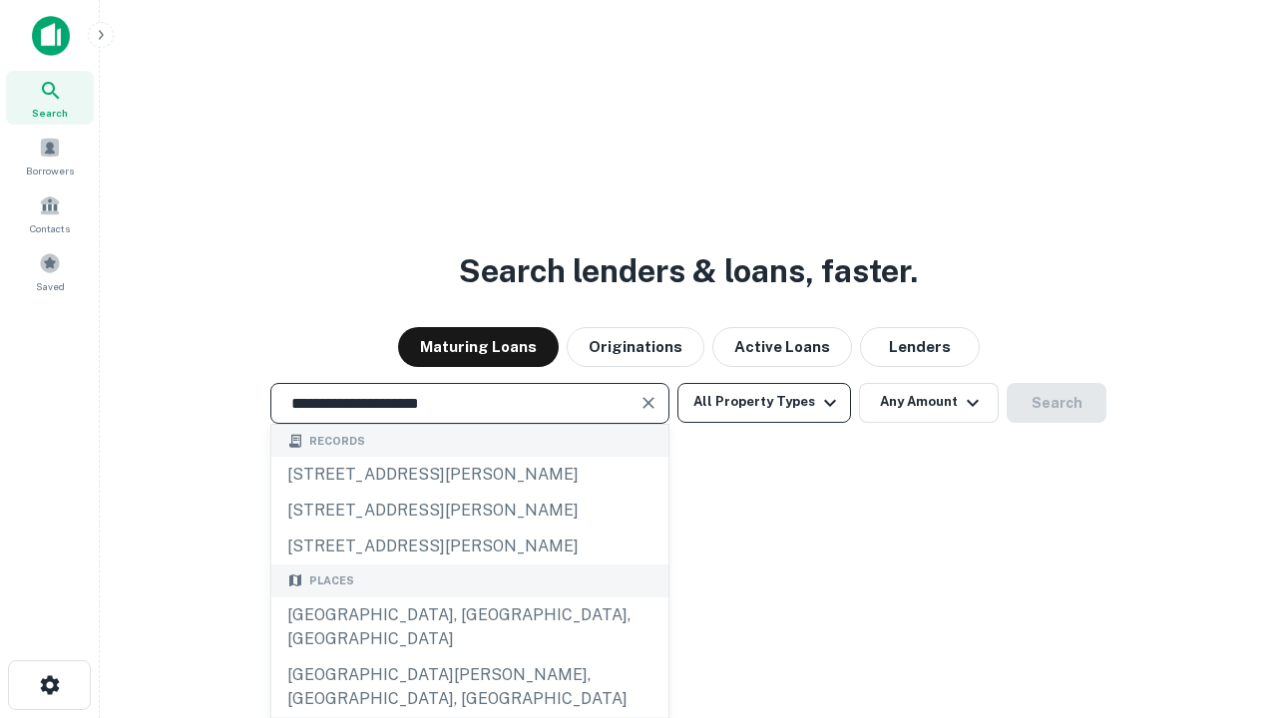
click at [469, 658] on div "[GEOGRAPHIC_DATA], [GEOGRAPHIC_DATA], [GEOGRAPHIC_DATA]" at bounding box center [469, 628] width 397 height 60
click at [764, 402] on button "All Property Types" at bounding box center [764, 403] width 174 height 40
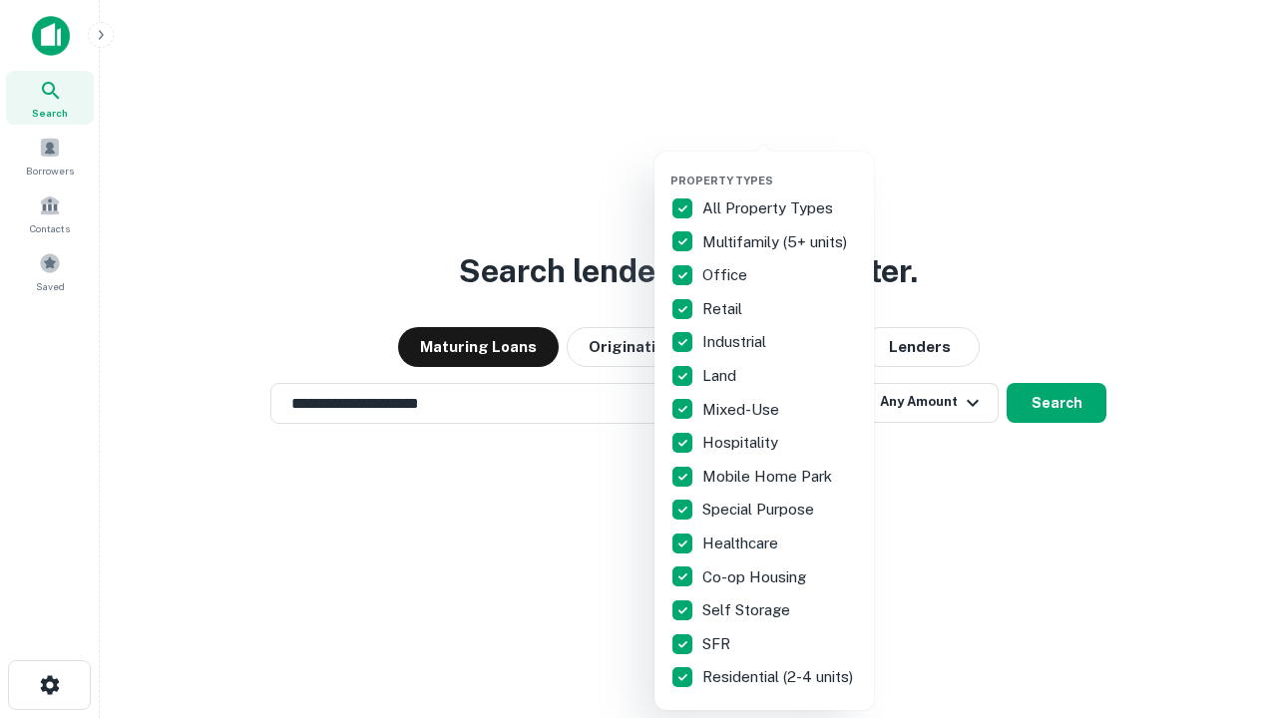
type input "**********"
click at [780, 168] on button "button" at bounding box center [781, 168] width 220 height 1
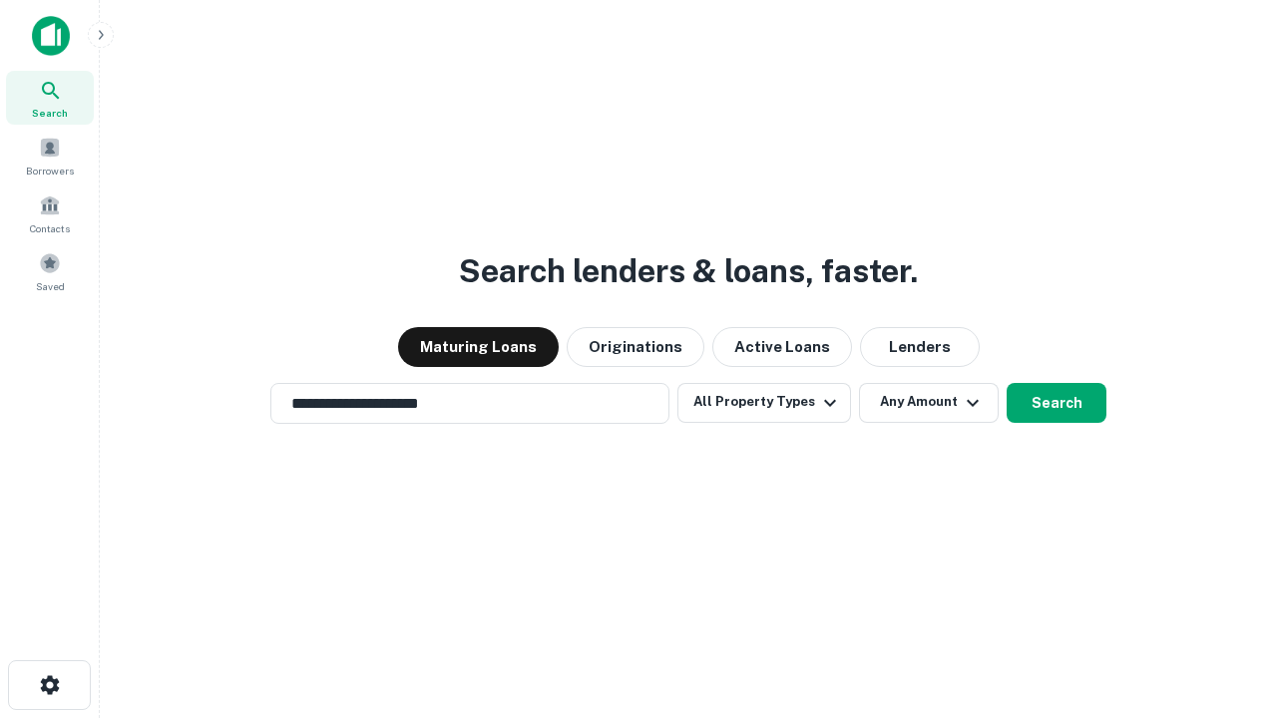
scroll to position [31, 0]
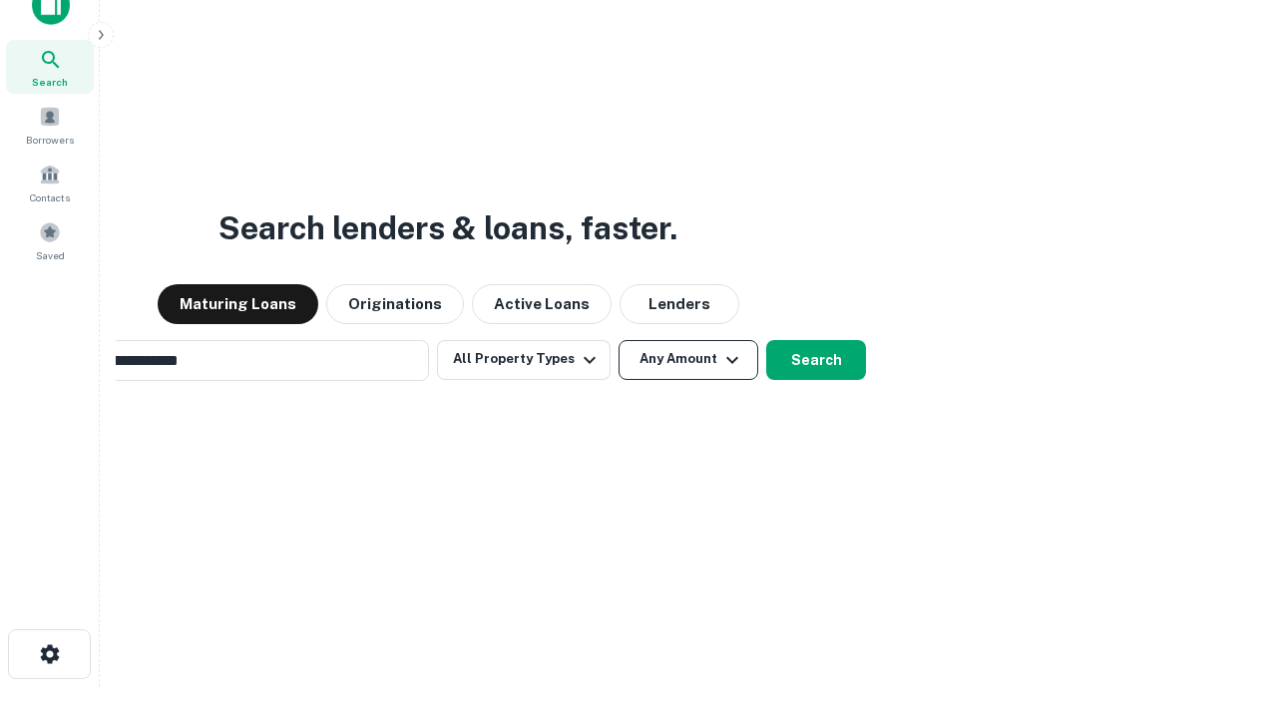
click at [619, 340] on button "Any Amount" at bounding box center [689, 360] width 140 height 40
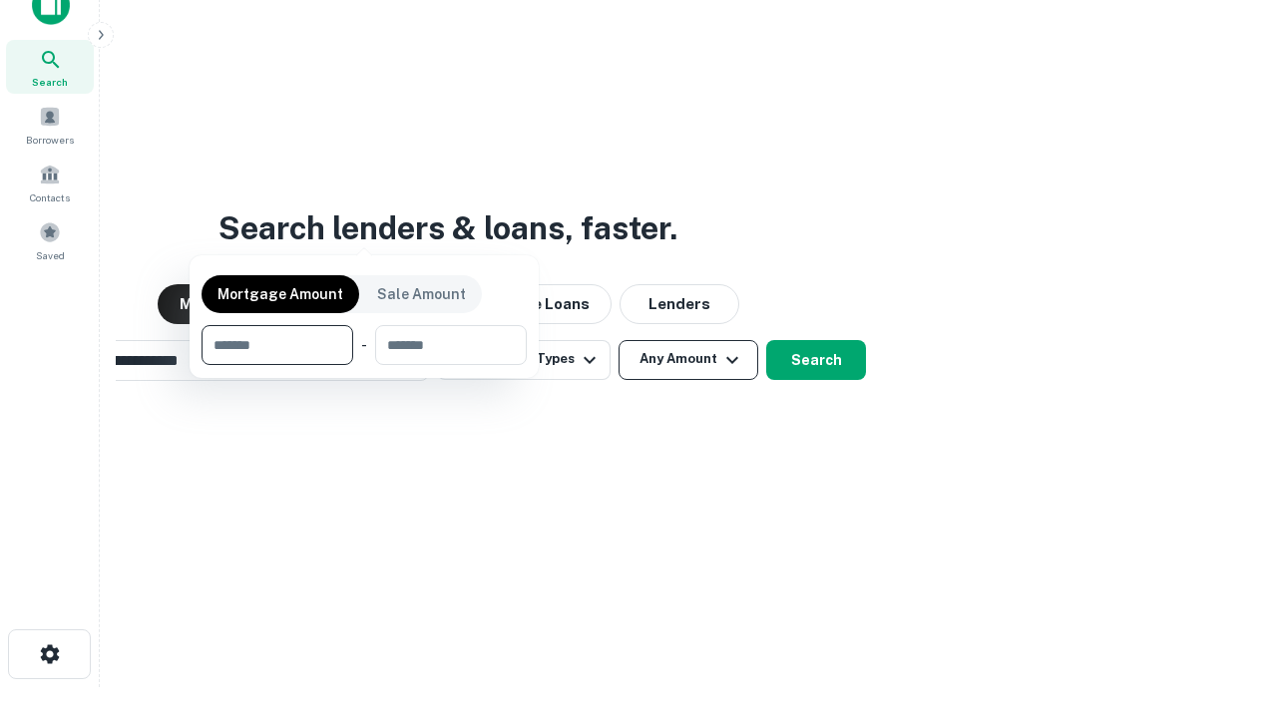
scroll to position [32, 0]
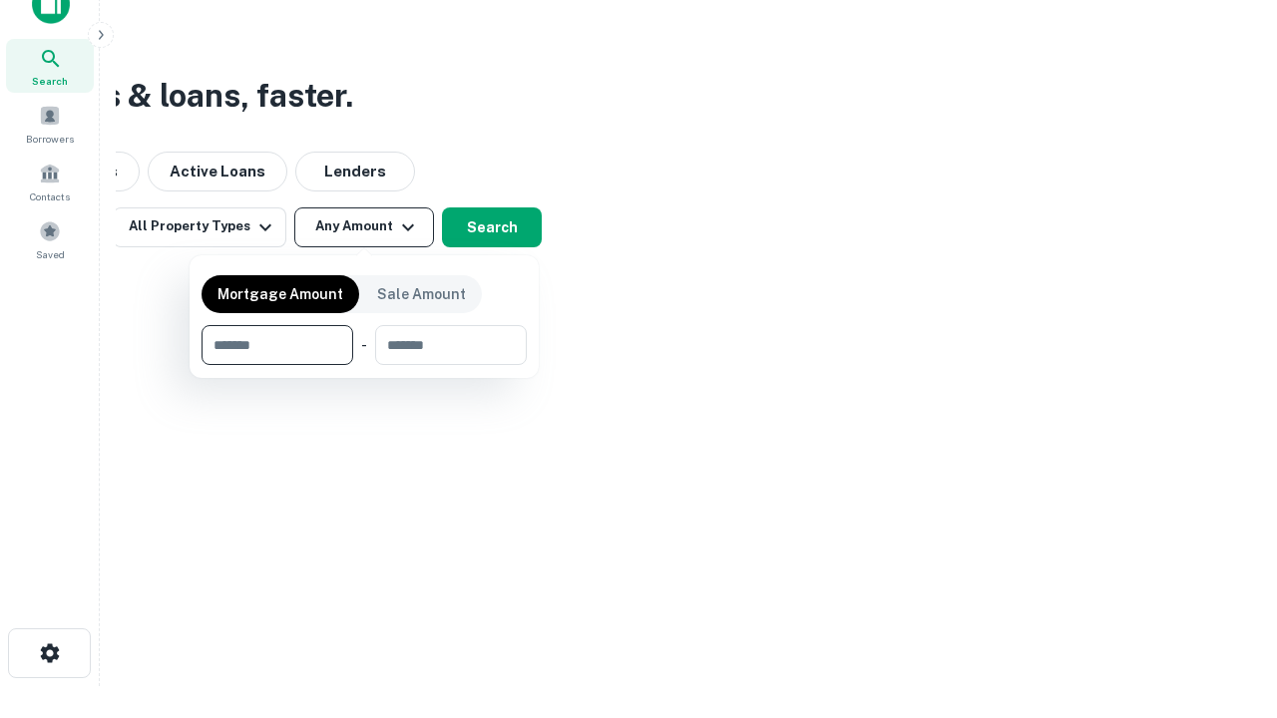
type input "*******"
click at [364, 365] on button "button" at bounding box center [364, 365] width 325 height 1
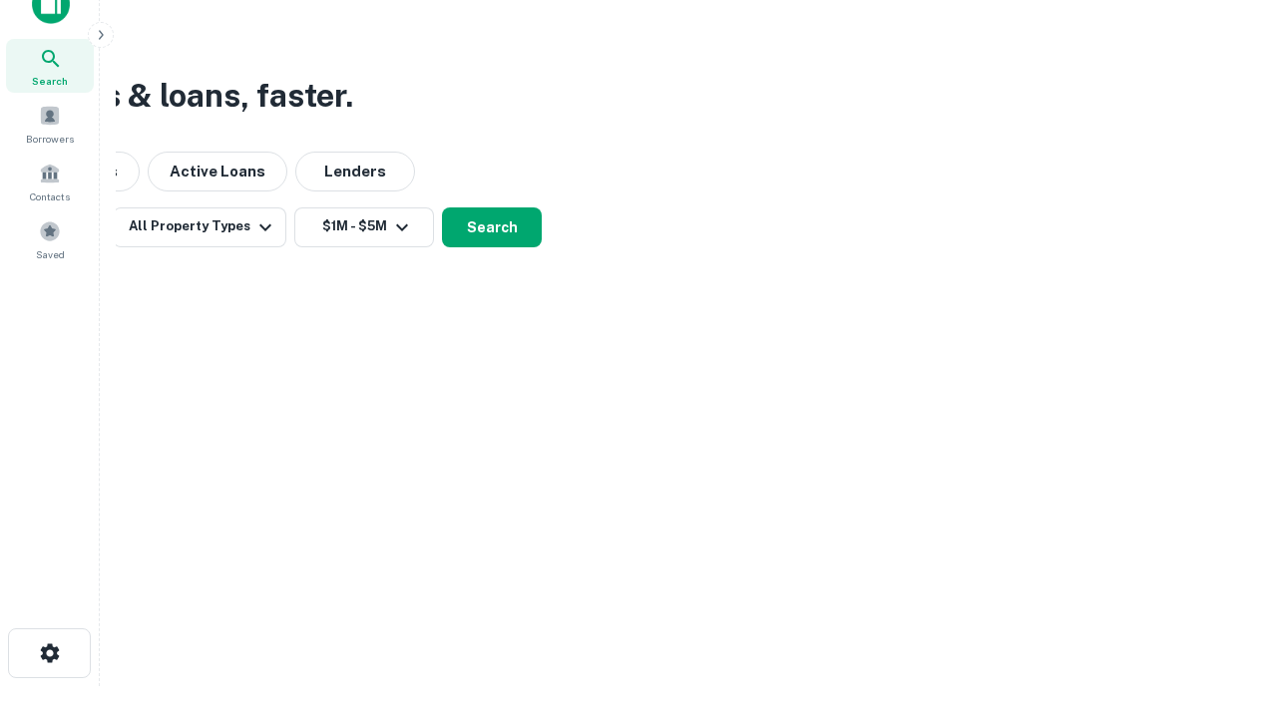
scroll to position [31, 0]
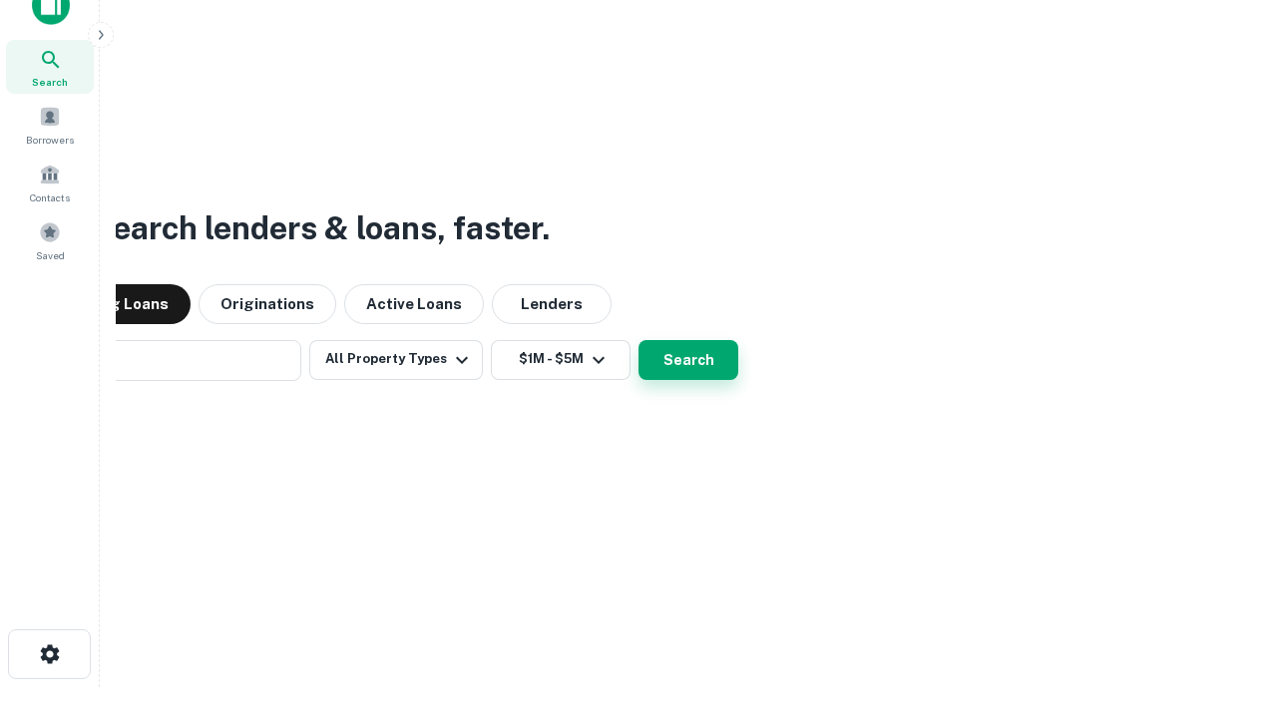
click at [639, 340] on button "Search" at bounding box center [689, 360] width 100 height 40
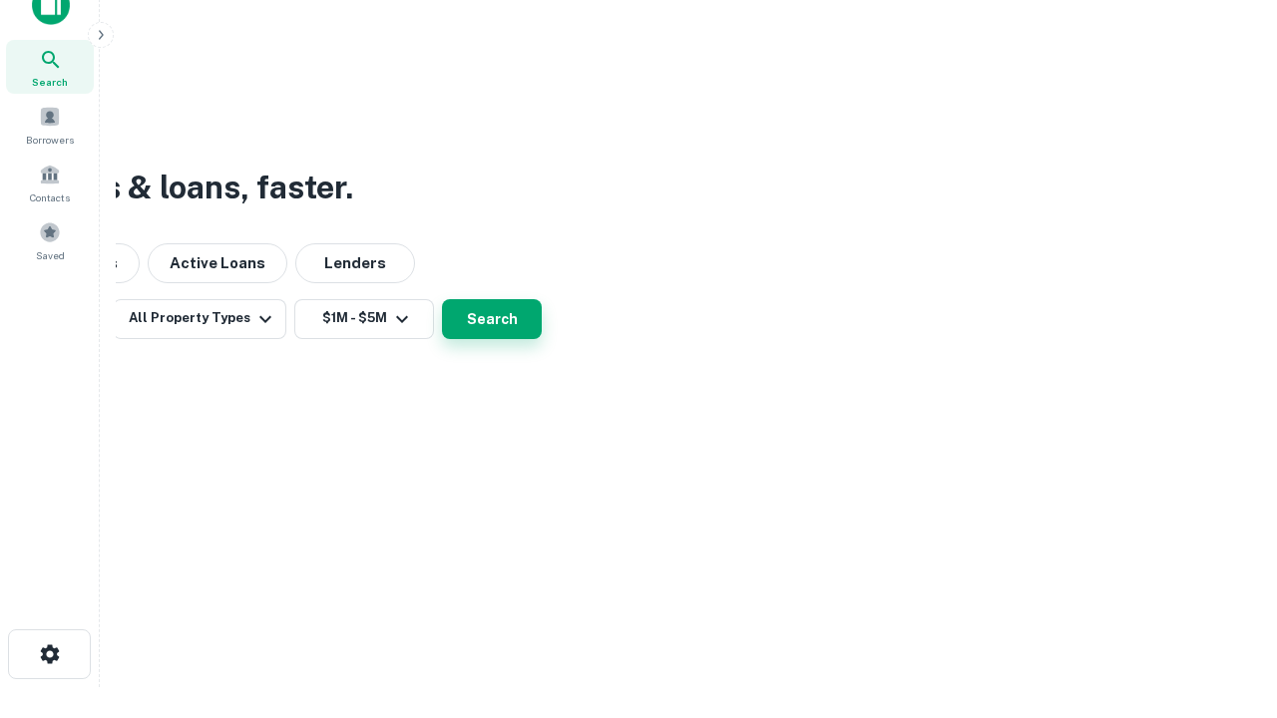
scroll to position [32, 0]
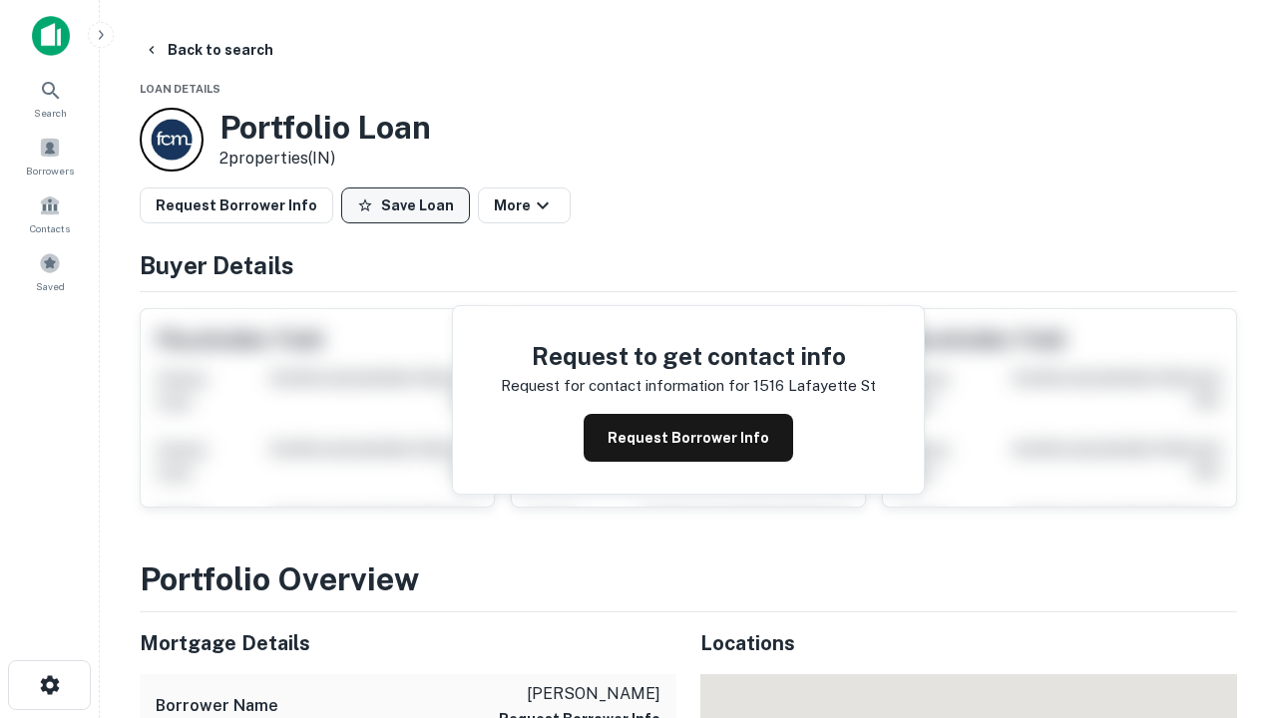
click at [405, 206] on button "Save Loan" at bounding box center [405, 206] width 129 height 36
